Goal: Transaction & Acquisition: Purchase product/service

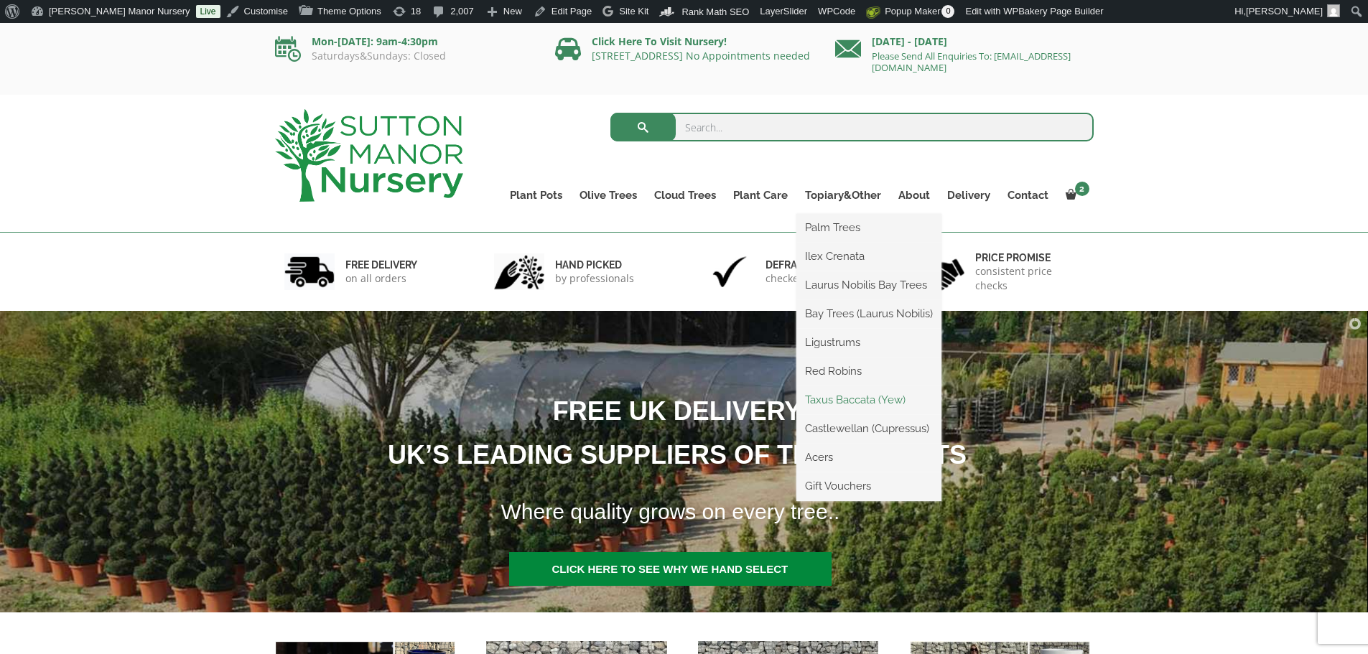
click at [830, 399] on link "Taxus Baccata (Yew)" at bounding box center [869, 400] width 145 height 22
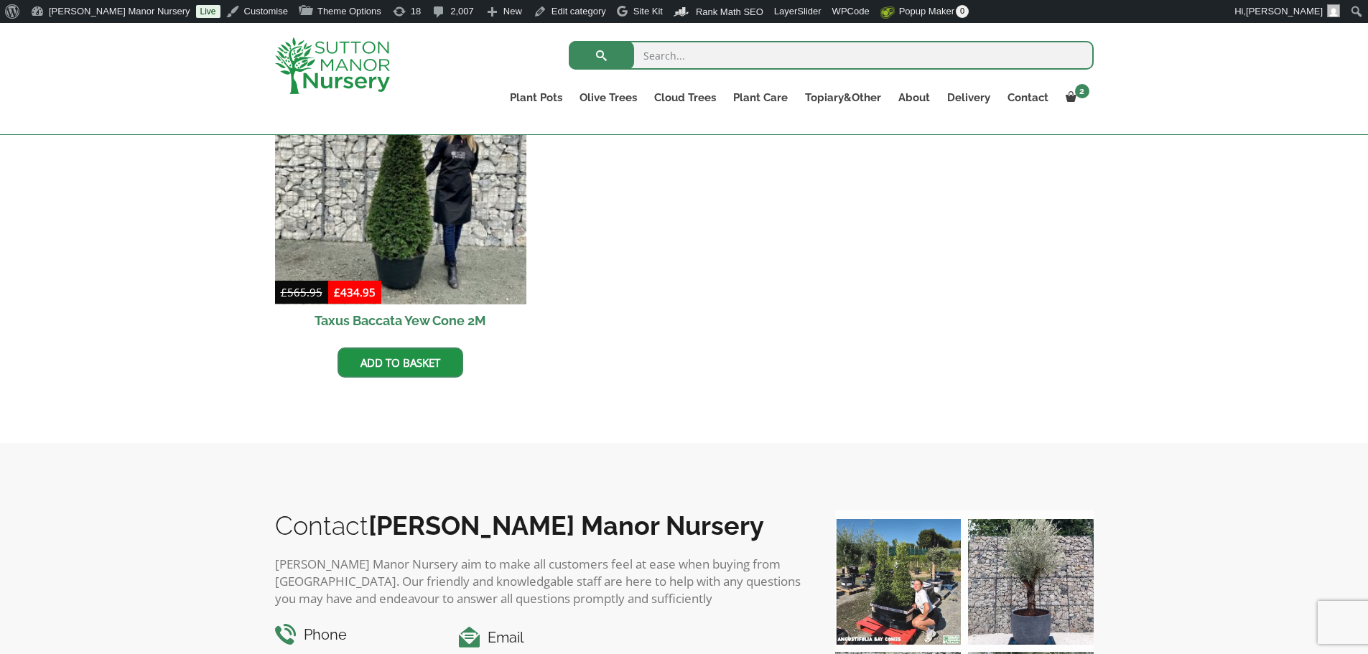
scroll to position [718, 0]
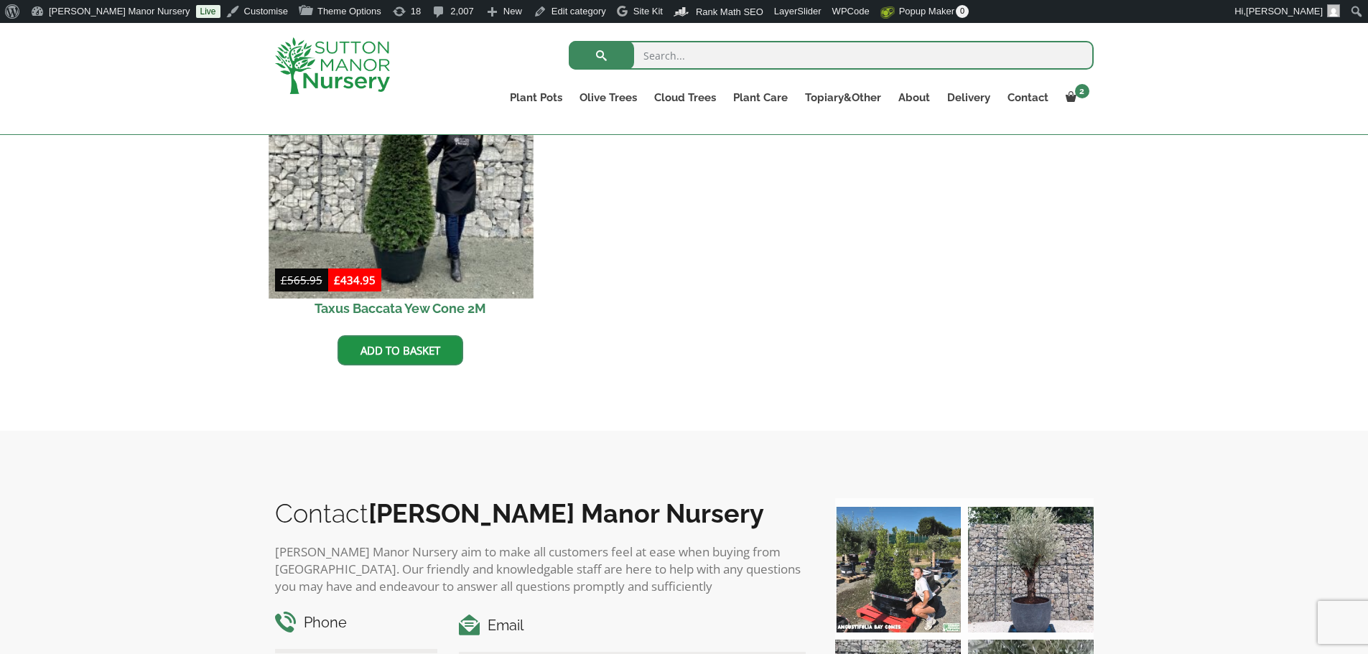
click at [441, 210] on img at bounding box center [401, 166] width 264 height 264
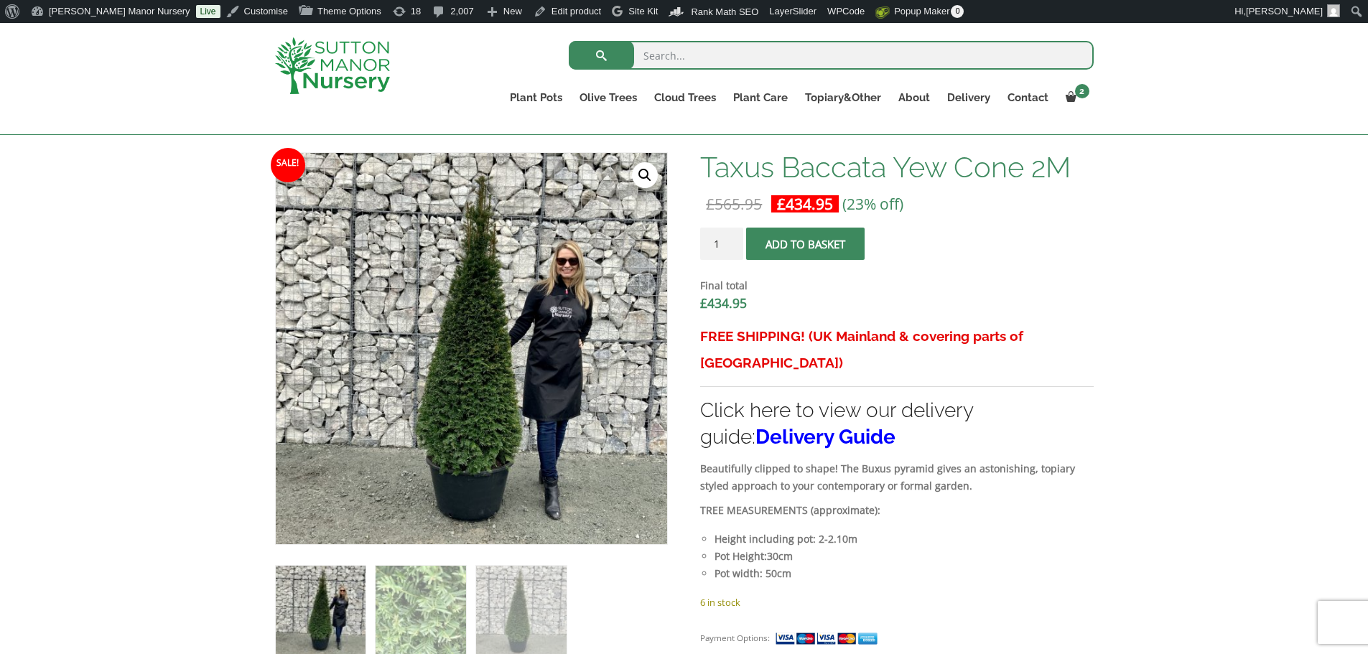
scroll to position [359, 0]
